Goal: Information Seeking & Learning: Learn about a topic

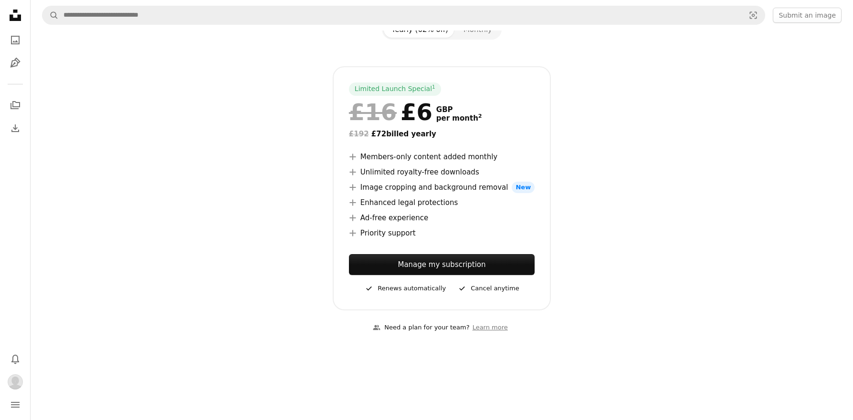
scroll to position [92, 0]
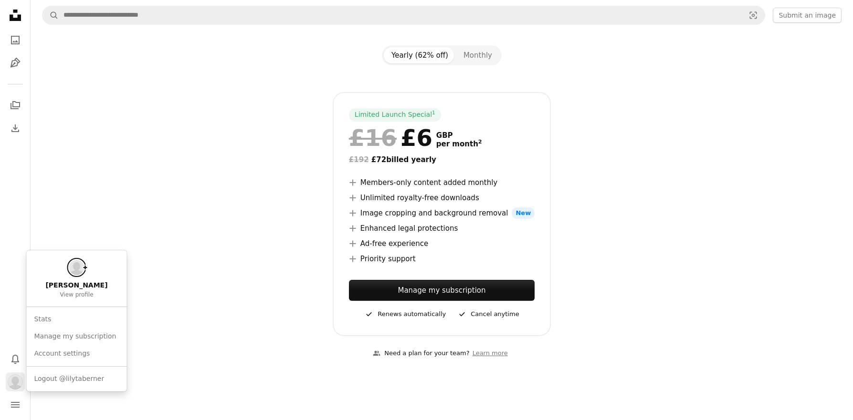
click at [21, 379] on img "Profile" at bounding box center [15, 382] width 15 height 15
click at [54, 339] on link "Manage my subscription" at bounding box center [77, 336] width 93 height 17
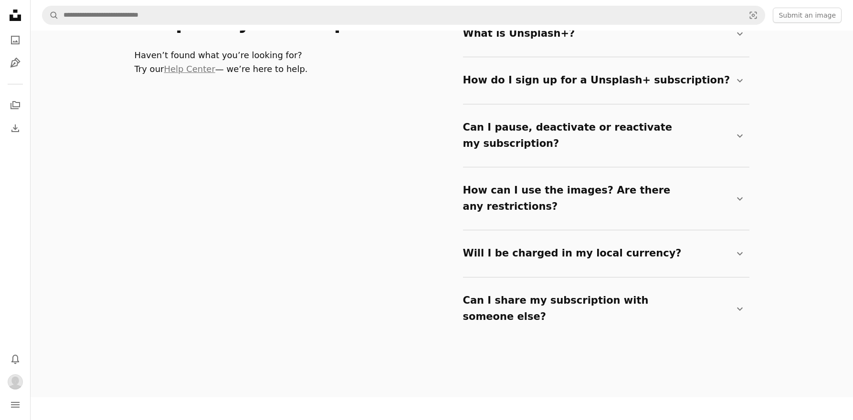
scroll to position [1628, 0]
click at [520, 175] on summary "How can I use the images? Are there any restrictions? Chevron down" at bounding box center [604, 197] width 282 height 47
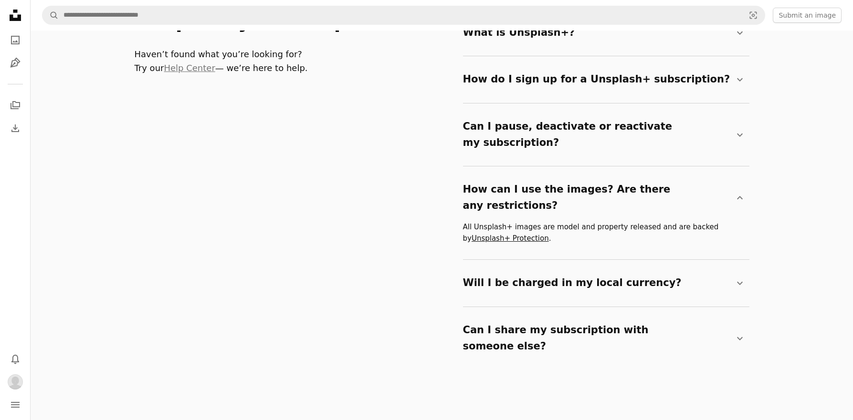
click at [501, 234] on link "Unsplash+ Protection" at bounding box center [509, 238] width 77 height 9
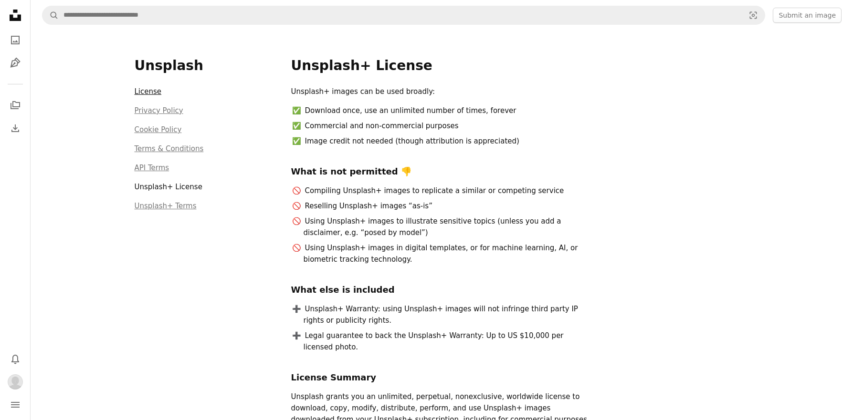
click at [152, 94] on link "License" at bounding box center [148, 91] width 27 height 9
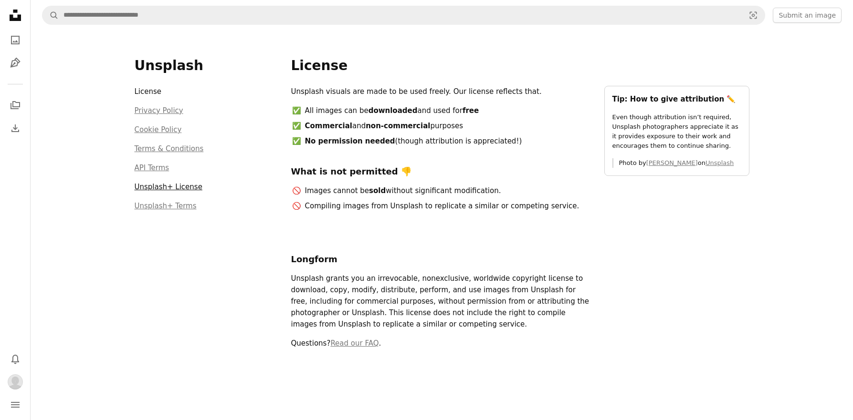
click at [168, 183] on link "Unsplash+ License" at bounding box center [169, 187] width 68 height 9
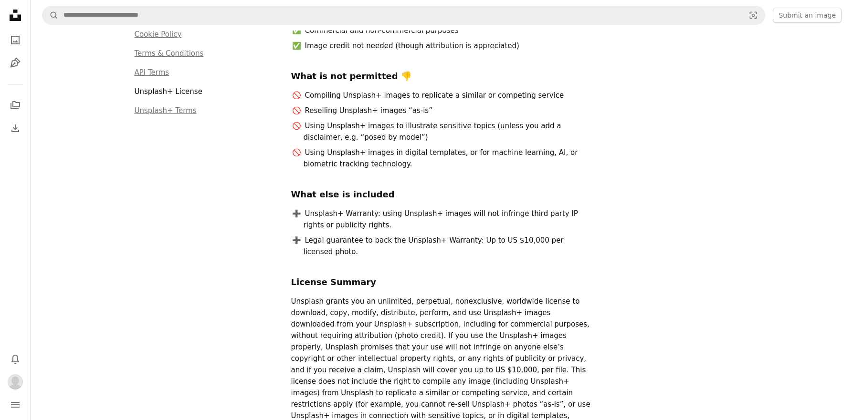
scroll to position [21, 0]
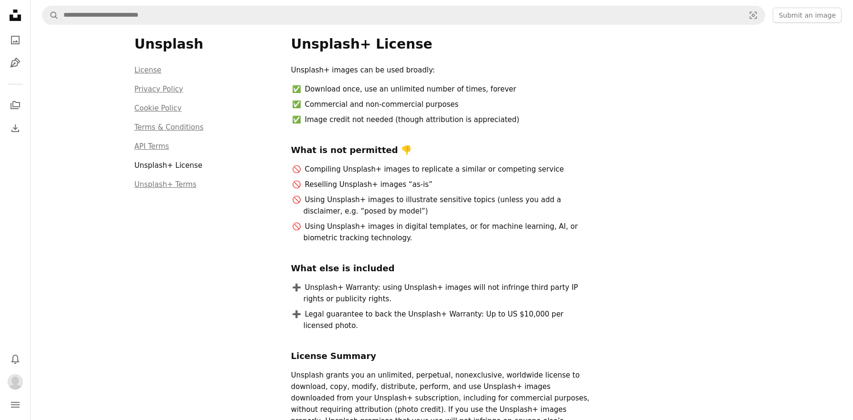
click at [187, 190] on div "Unsplash License Privacy Policy Cookie Policy Terms & Conditions API Terms Unsp…" at bounding box center [207, 294] width 145 height 517
click at [185, 189] on li "Unsplash+ Terms" at bounding box center [207, 182] width 145 height 15
click at [178, 186] on link "Unsplash+ Terms" at bounding box center [166, 184] width 62 height 9
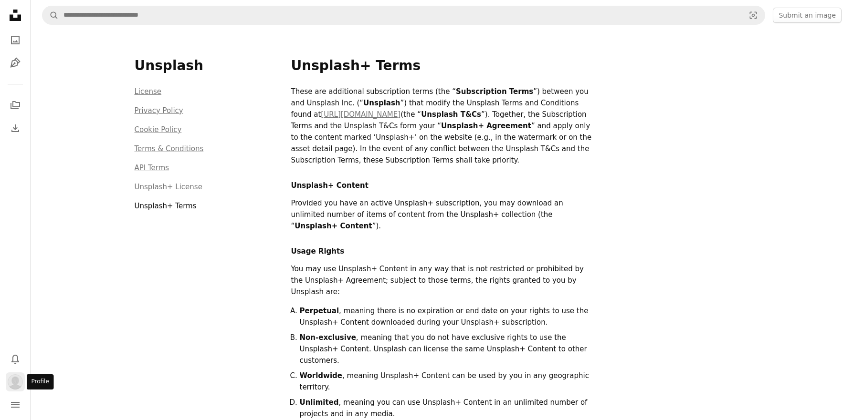
click at [18, 384] on img "Profile" at bounding box center [15, 382] width 15 height 15
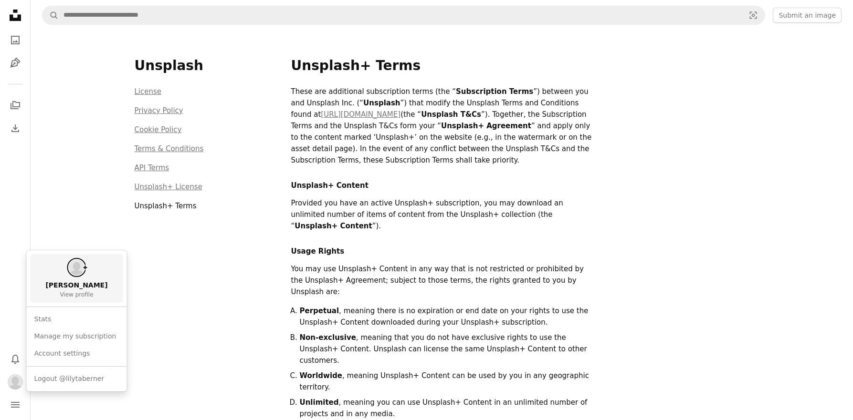
click at [67, 283] on span "[PERSON_NAME]" at bounding box center [76, 286] width 62 height 10
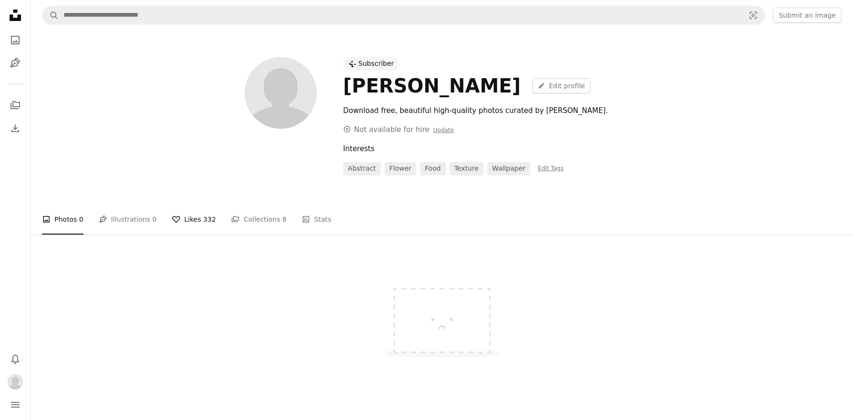
click at [203, 218] on span "332" at bounding box center [209, 219] width 13 height 10
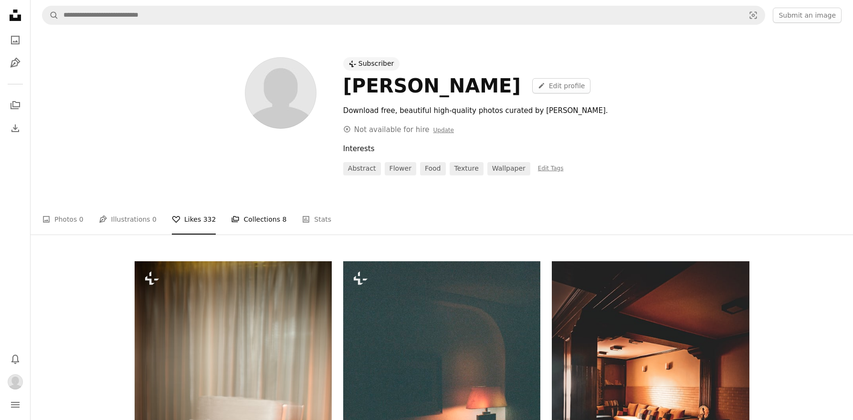
click at [250, 226] on link "A stack of folders Collections 8" at bounding box center [258, 219] width 55 height 31
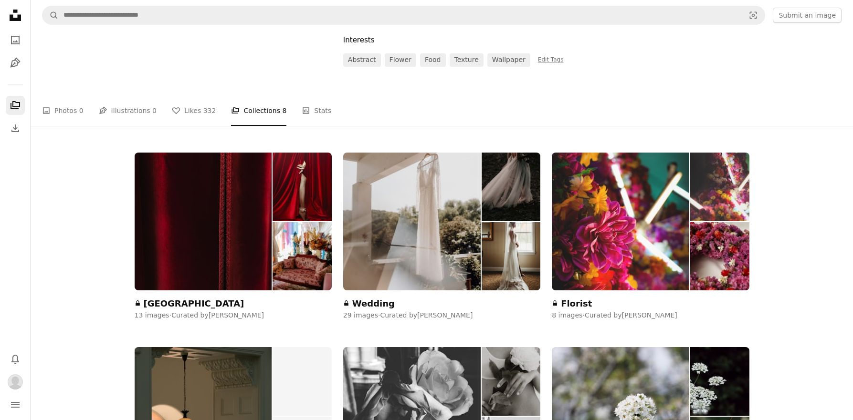
scroll to position [110, 0]
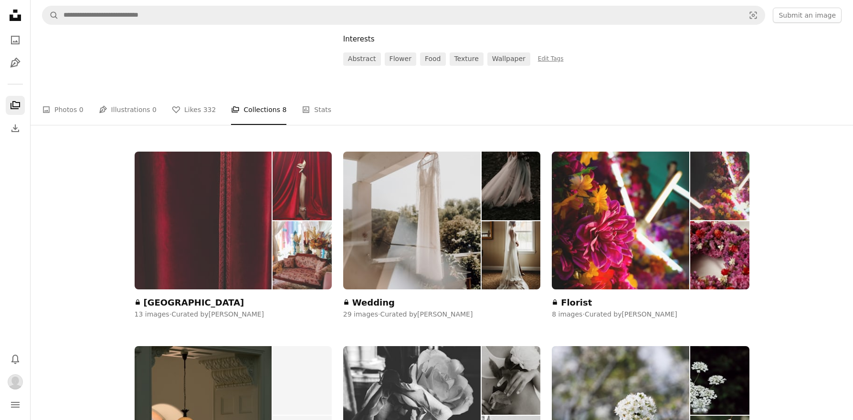
click at [241, 226] on img at bounding box center [203, 221] width 137 height 138
